Goal: Task Accomplishment & Management: Complete application form

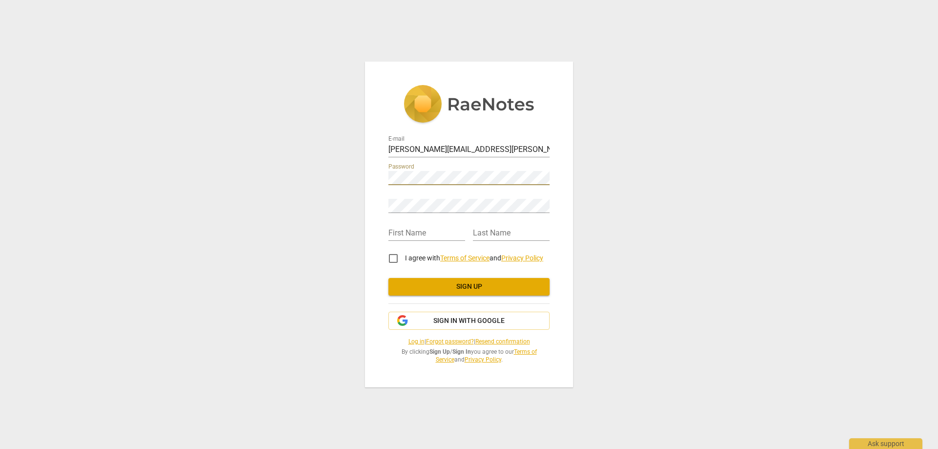
click at [394, 217] on div "First Name Last Name" at bounding box center [468, 229] width 161 height 28
click at [427, 232] on input "text" at bounding box center [426, 234] width 77 height 14
type input "[PERSON_NAME]"
click at [395, 259] on input "I agree with Terms of Service and Privacy Policy" at bounding box center [393, 258] width 23 height 23
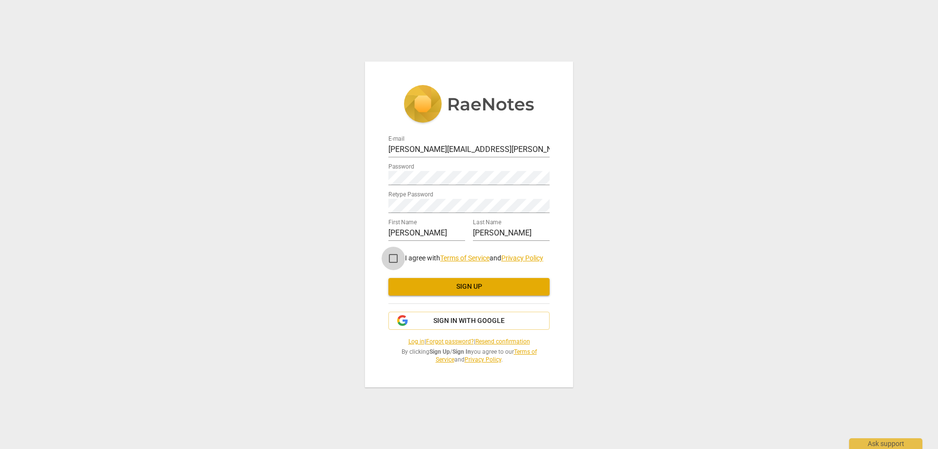
checkbox input "true"
click at [459, 286] on span "Sign up" at bounding box center [469, 287] width 146 height 10
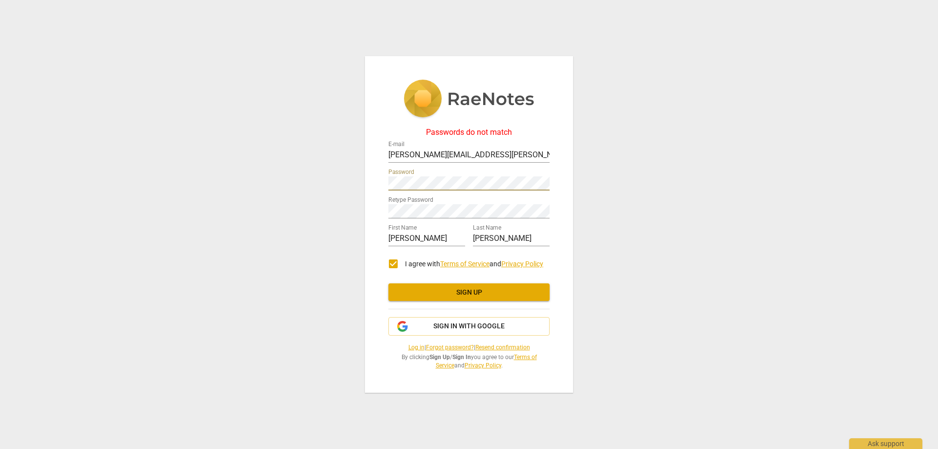
click at [338, 179] on div "Passwords do not match E-mail [PERSON_NAME][EMAIL_ADDRESS][PERSON_NAME][DOMAIN_…" at bounding box center [469, 224] width 938 height 449
click at [464, 288] on span "Sign up" at bounding box center [469, 293] width 146 height 10
click at [337, 168] on div "Passwords do not match E-mail [PERSON_NAME][EMAIL_ADDRESS][PERSON_NAME][DOMAIN_…" at bounding box center [469, 224] width 938 height 449
click at [494, 284] on button "Sign up" at bounding box center [468, 292] width 161 height 18
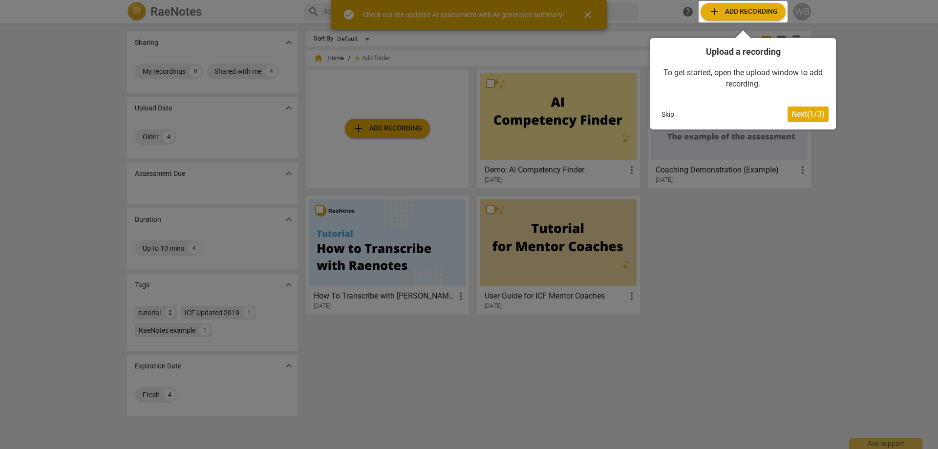
click at [813, 116] on span "Next ( 1 / 3 )" at bounding box center [808, 113] width 33 height 9
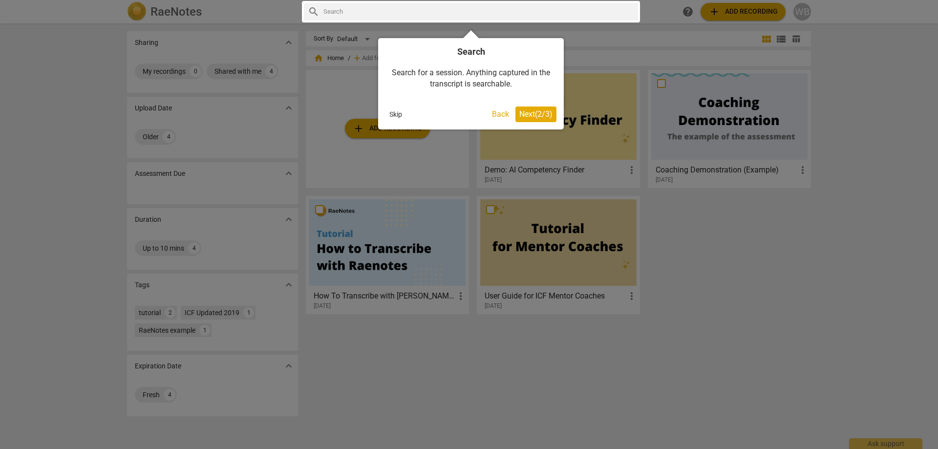
click at [530, 113] on span "Next ( 2 / 3 )" at bounding box center [535, 113] width 33 height 9
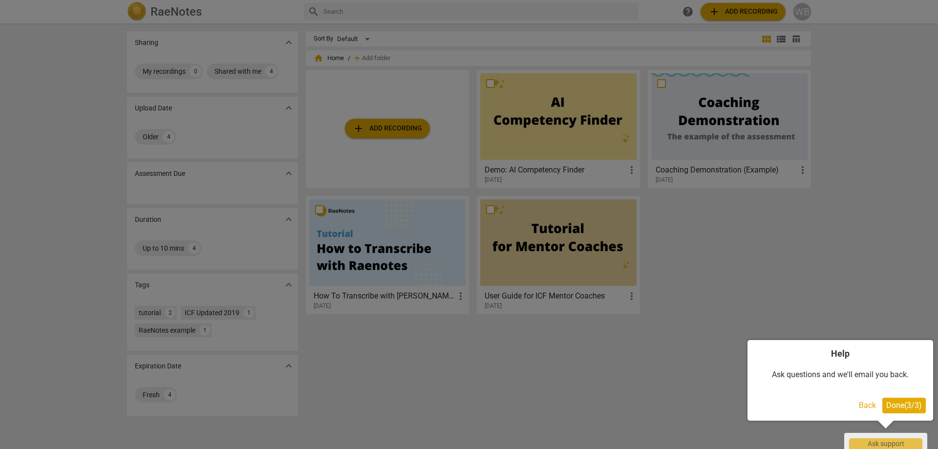
click at [909, 406] on span "Done ( 3 / 3 )" at bounding box center [904, 405] width 36 height 9
